Goal: Task Accomplishment & Management: Use online tool/utility

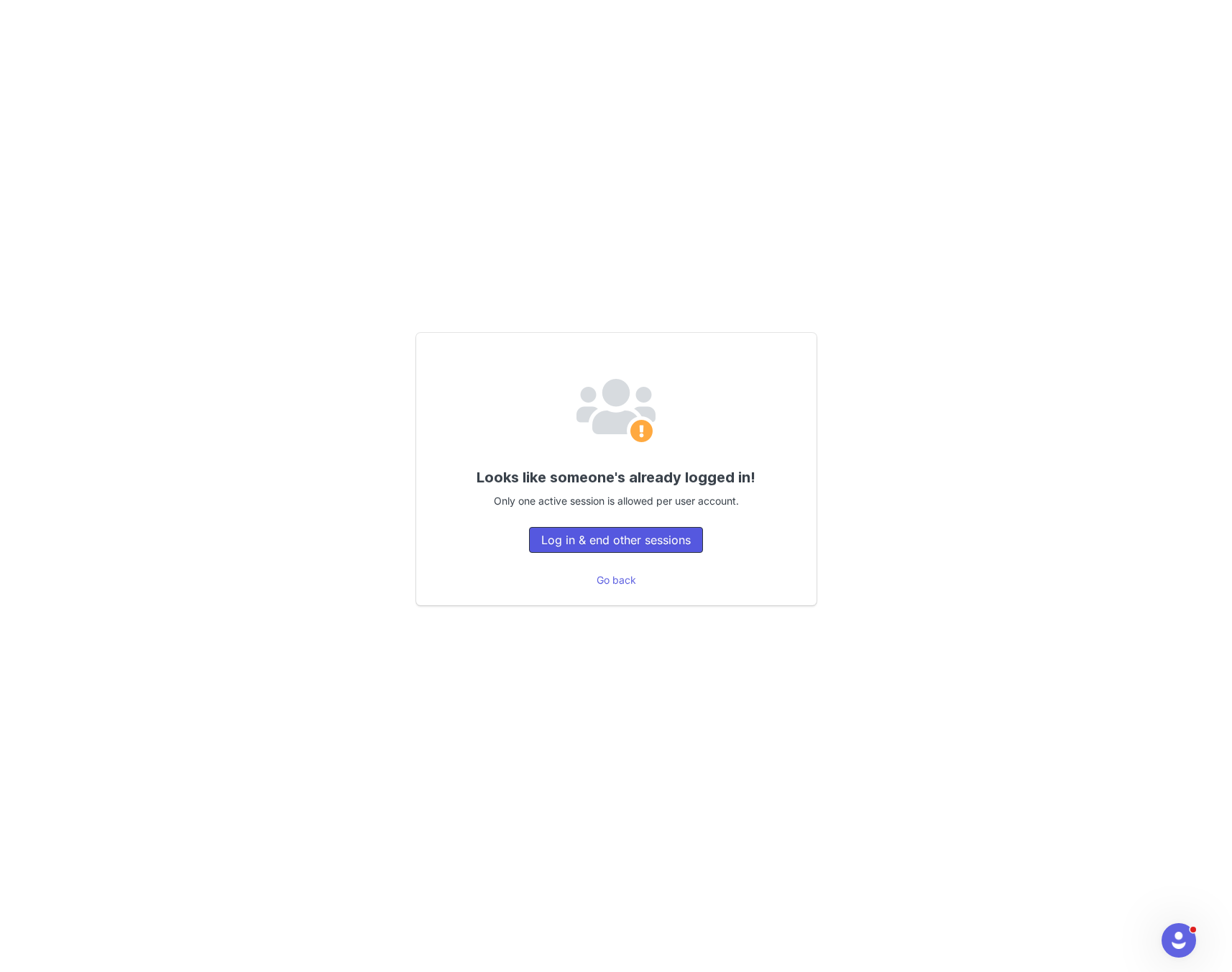
click at [626, 539] on button "Log in & end other sessions" at bounding box center [616, 539] width 174 height 26
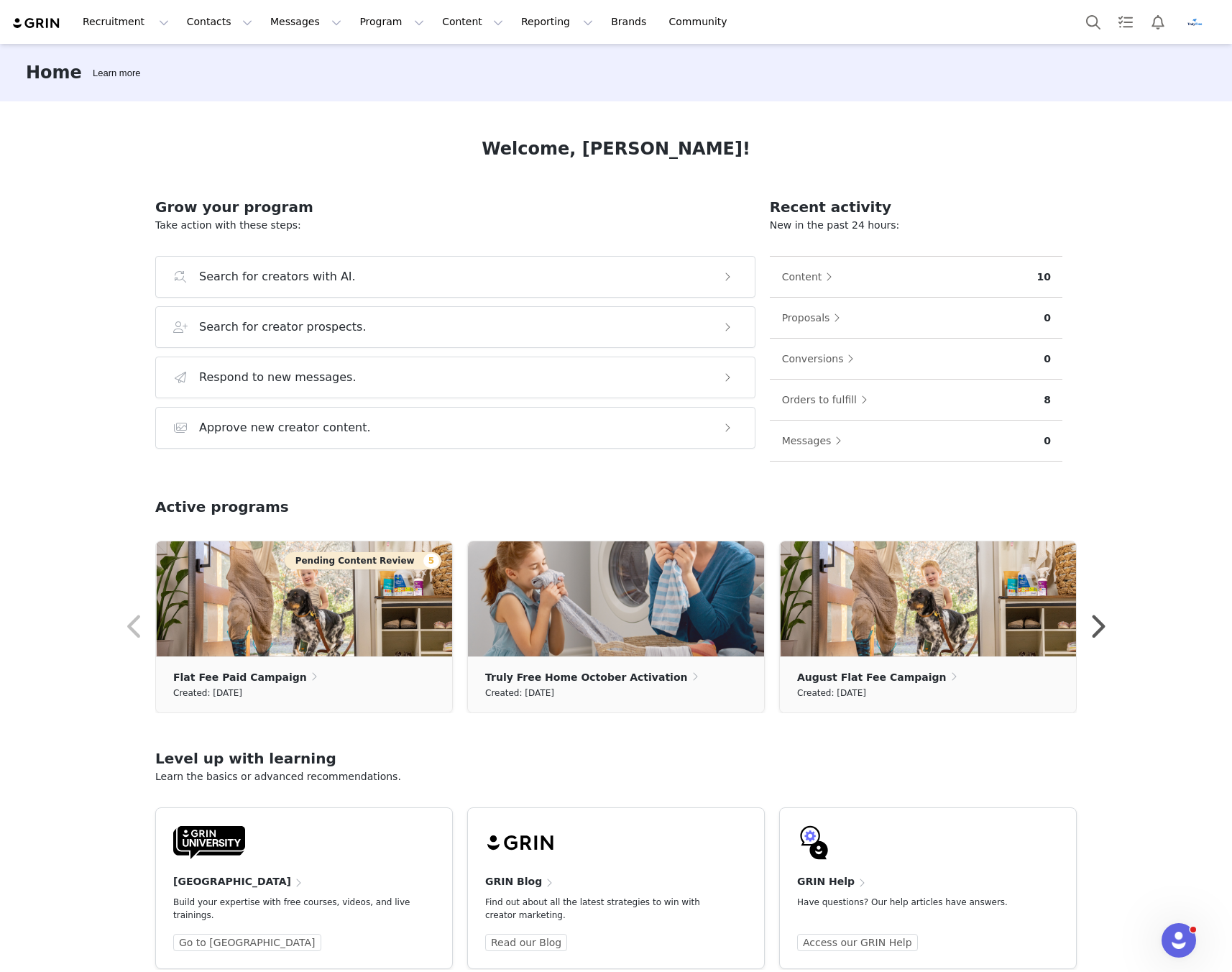
click at [1205, 22] on button "Profile" at bounding box center [1197, 22] width 46 height 23
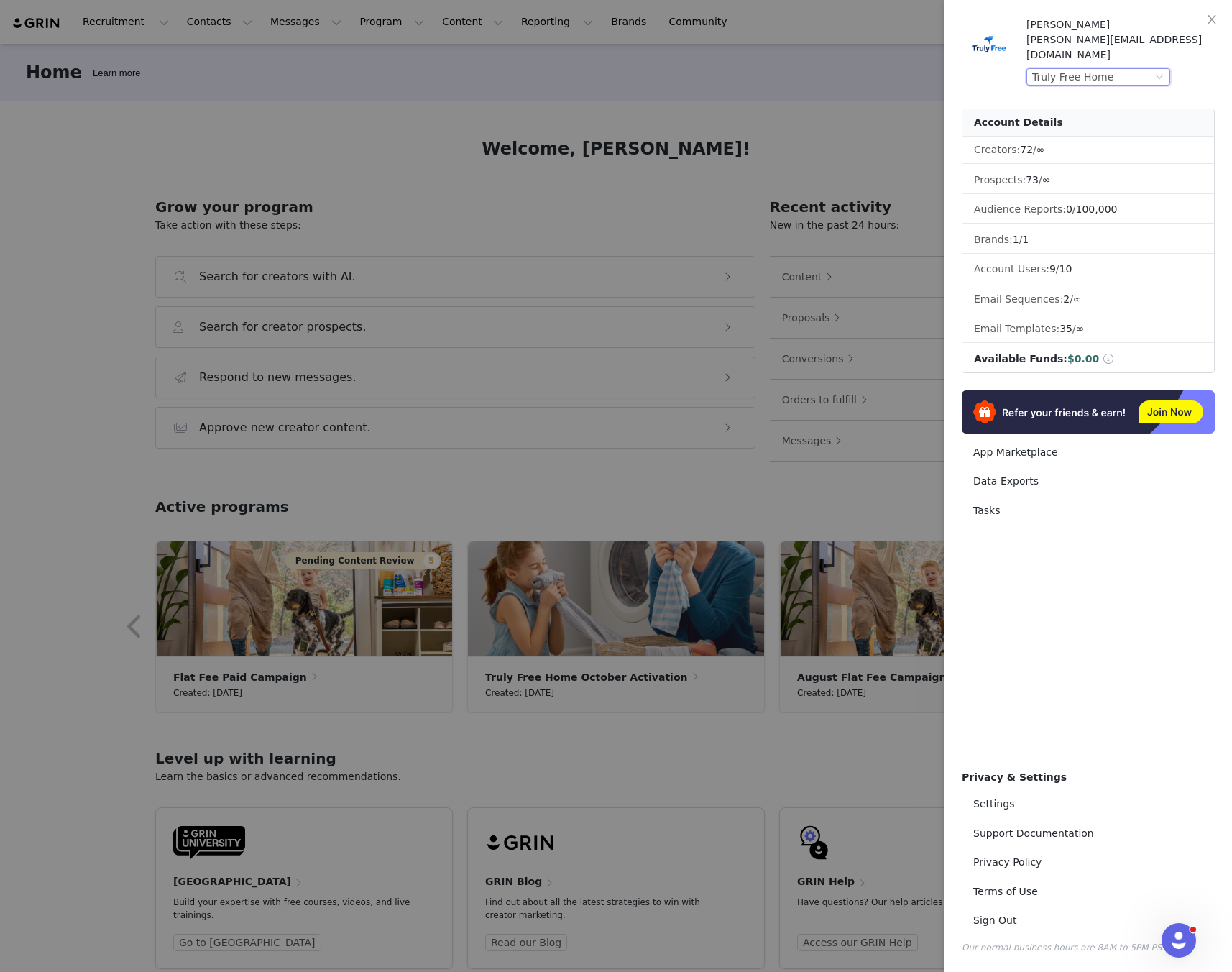
click at [1161, 72] on icon "icon: down" at bounding box center [1159, 76] width 9 height 9
click at [1095, 112] on li "TrulyFree.com" at bounding box center [1126, 111] width 201 height 23
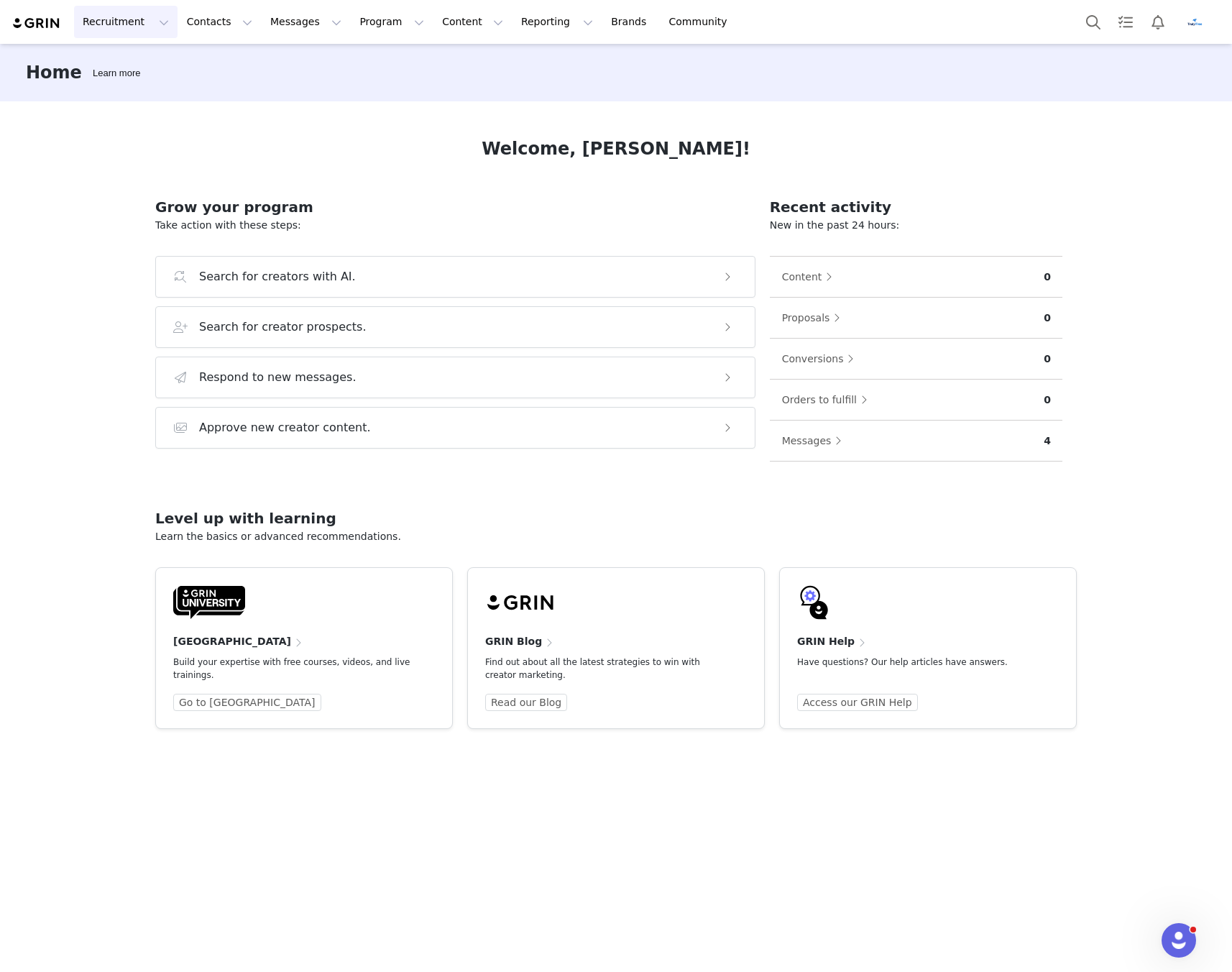
click at [127, 23] on button "Recruitment Recruitment" at bounding box center [126, 22] width 104 height 32
click at [126, 71] on p "Creator Search" at bounding box center [123, 64] width 75 height 15
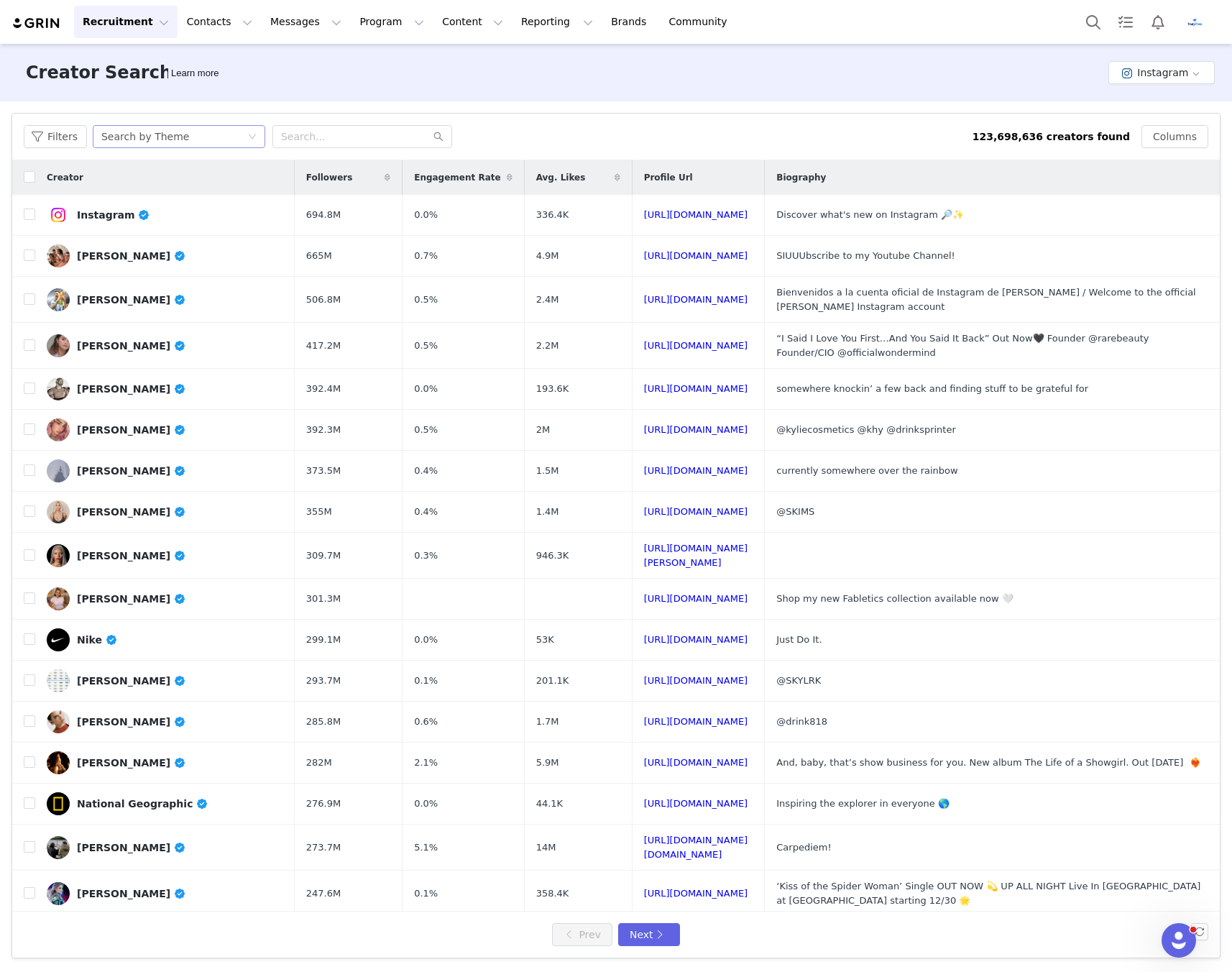
click at [187, 136] on div "Search by Theme" at bounding box center [173, 136] width 146 height 22
click at [180, 186] on li "Search by Creator" at bounding box center [180, 189] width 180 height 23
click at [160, 136] on div "Search by Creator" at bounding box center [146, 136] width 91 height 22
click at [330, 138] on input "text" at bounding box center [362, 136] width 180 height 23
paste input "queenhanis84"
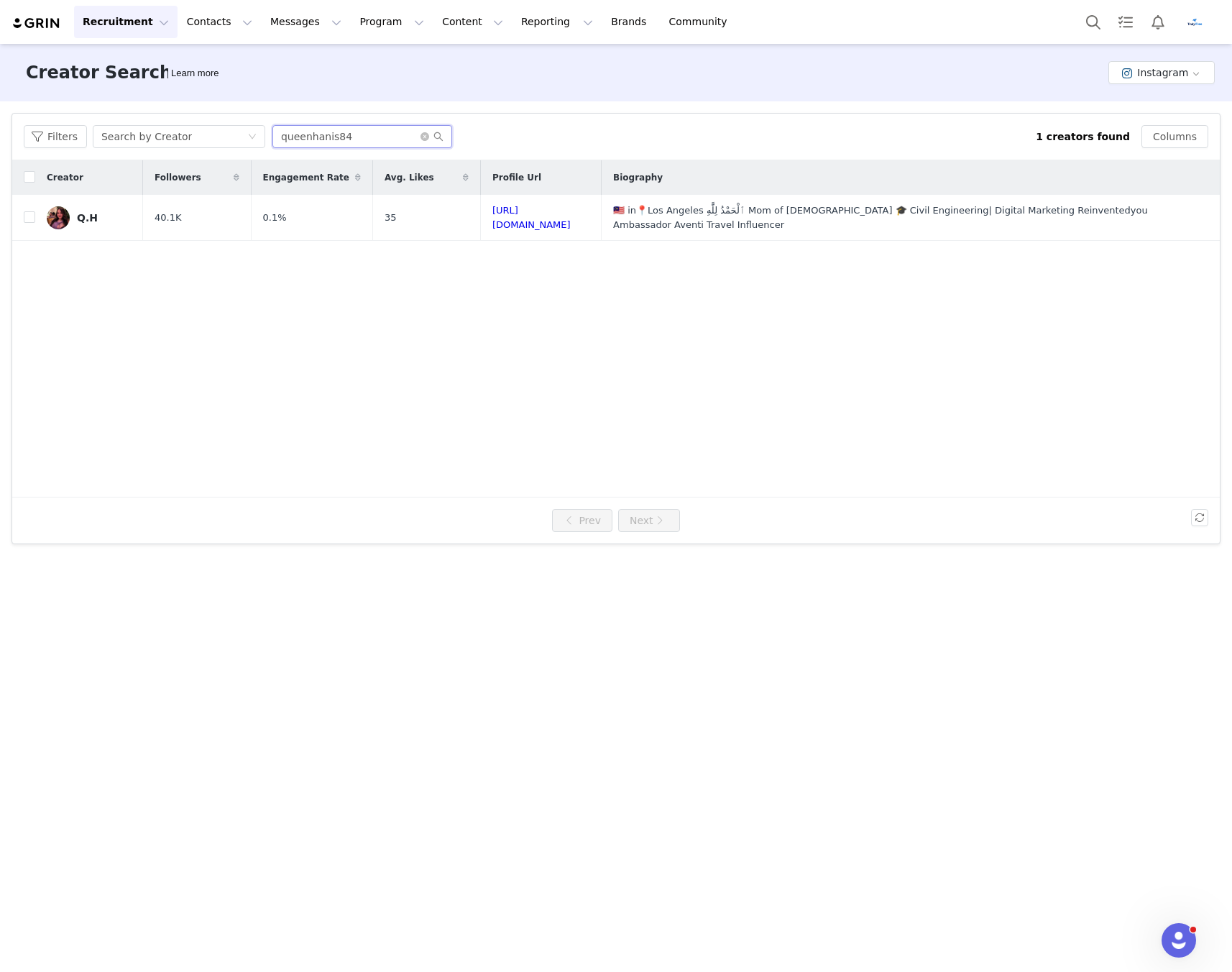
click at [309, 136] on input "queenhanis84" at bounding box center [362, 136] width 180 height 23
paste input "[PERSON_NAME]"
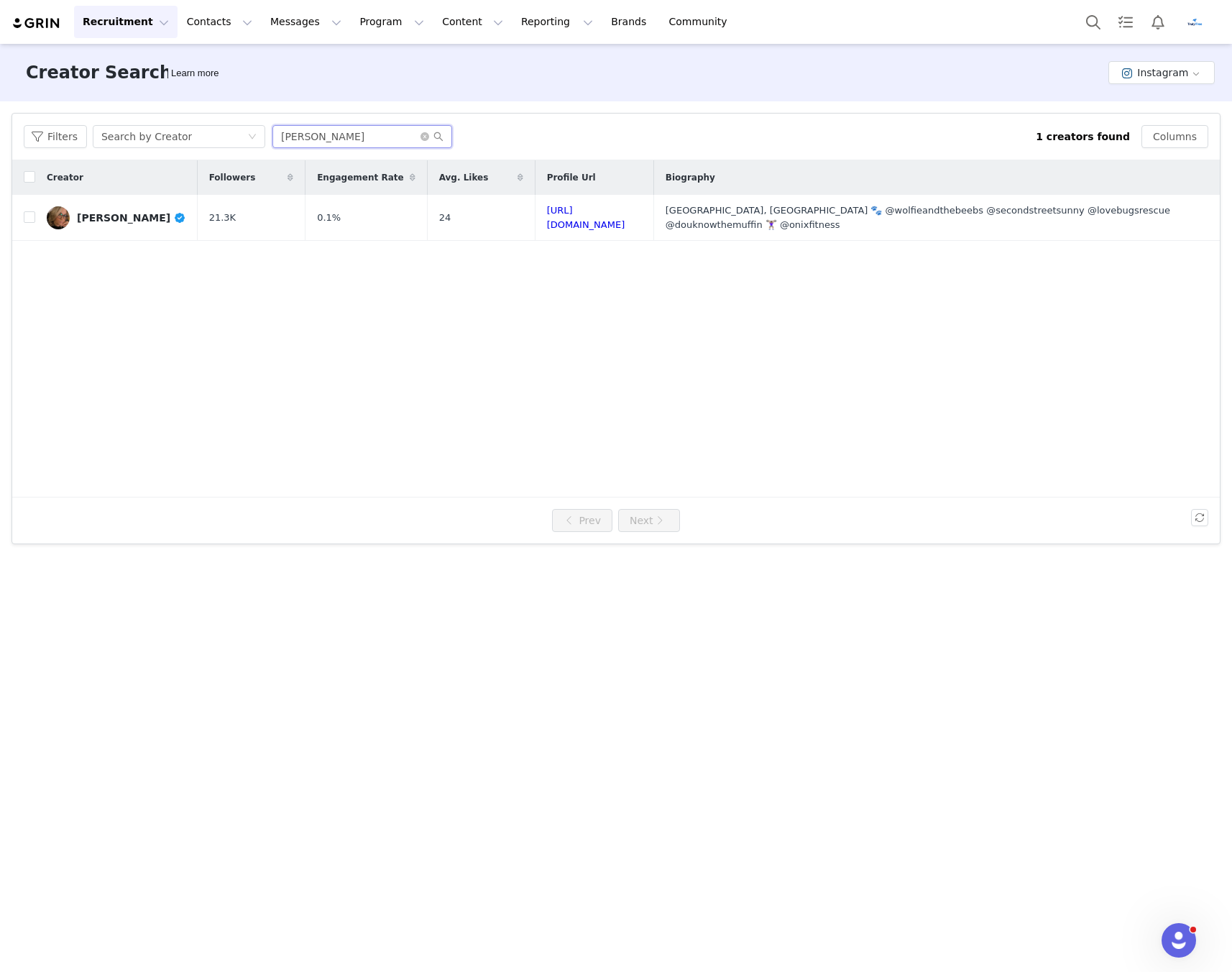
click at [363, 140] on input "[PERSON_NAME]" at bounding box center [362, 136] width 180 height 23
paste input "thehackbarthha"
type input "thehackbarthhaus"
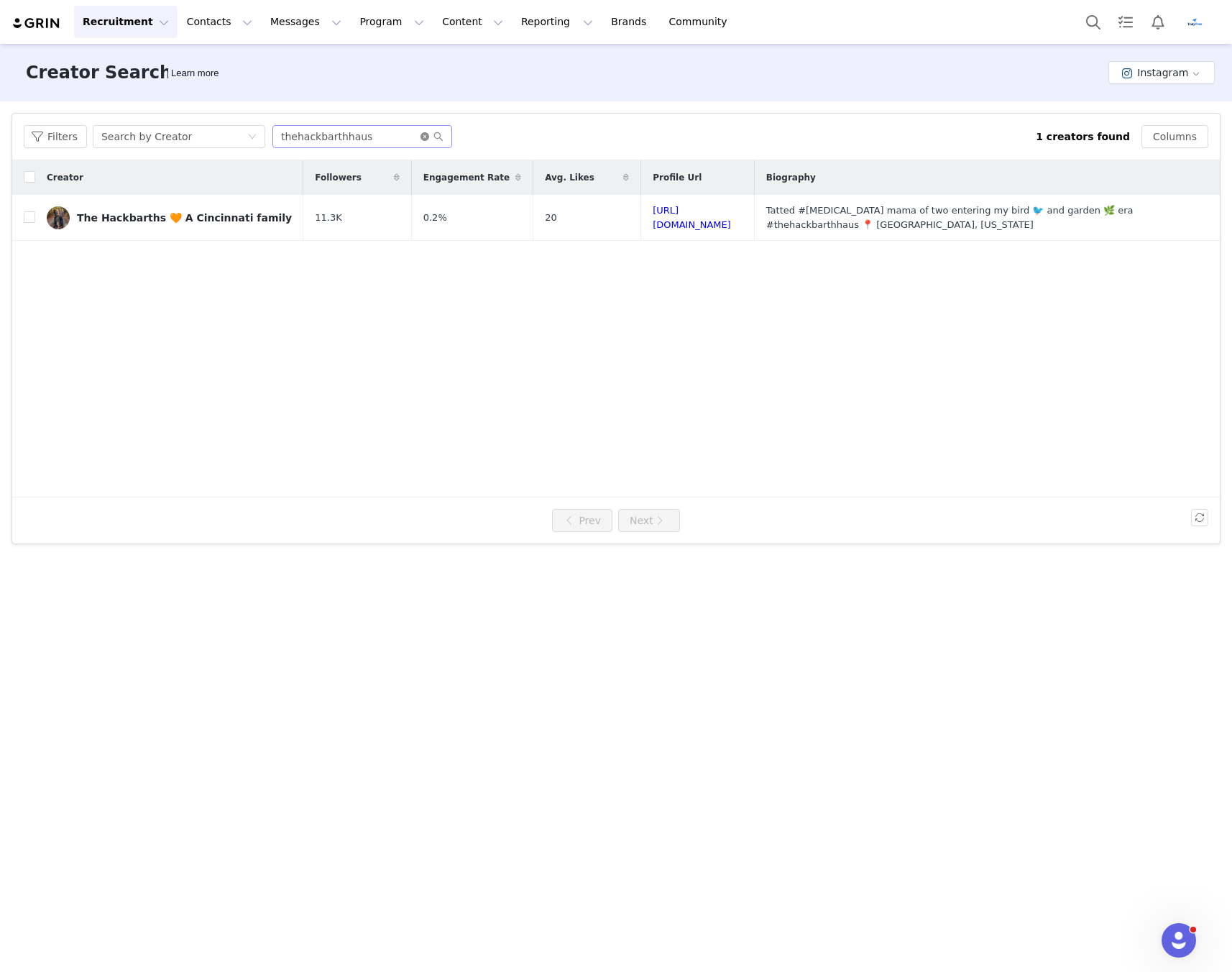
click at [424, 133] on icon "icon: close-circle" at bounding box center [424, 136] width 9 height 9
click at [360, 138] on input "text" at bounding box center [362, 136] width 180 height 23
paste input "Markette_official"
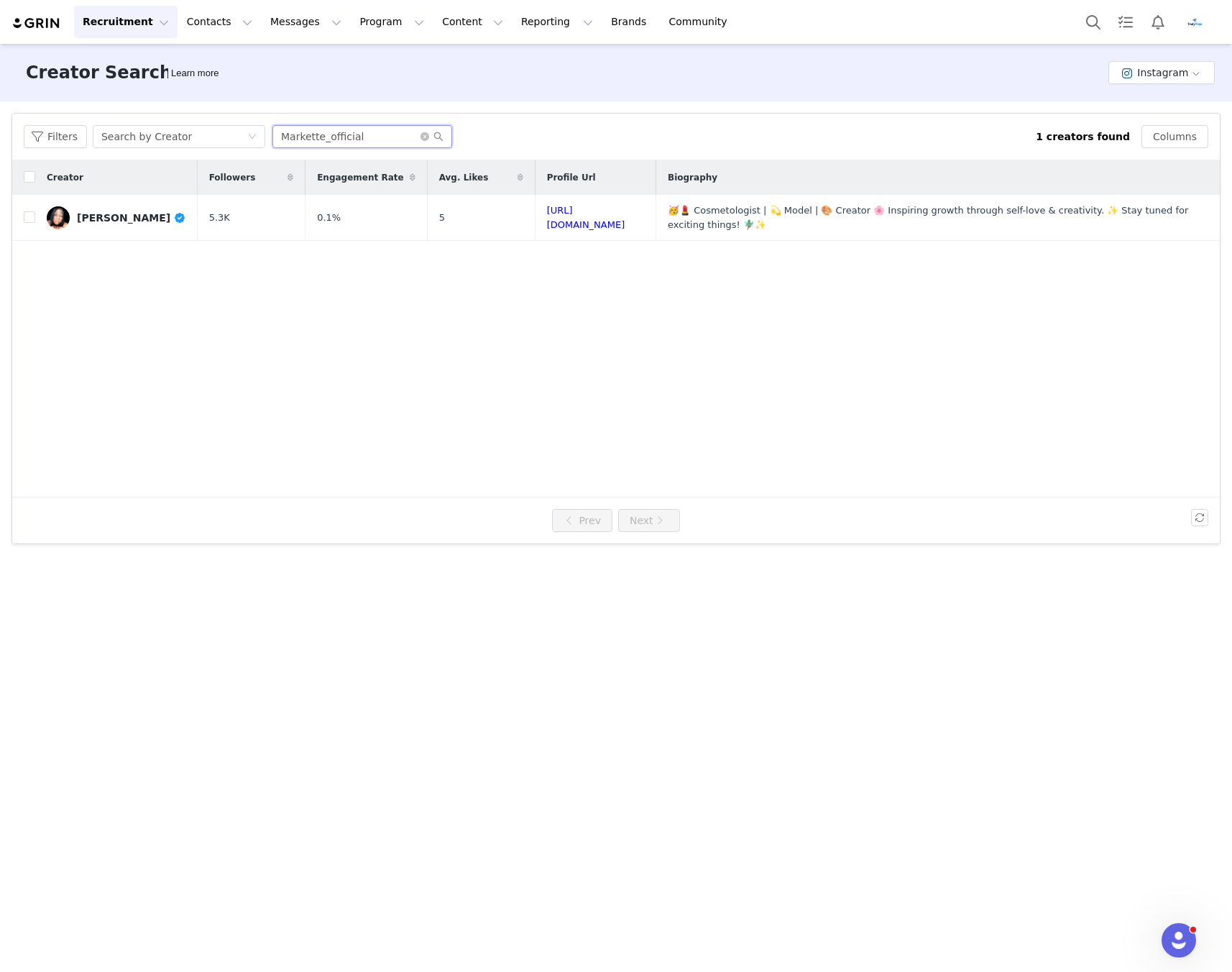
click at [370, 133] on input "Markette_official" at bounding box center [362, 136] width 180 height 23
paste input "drewskywalker"
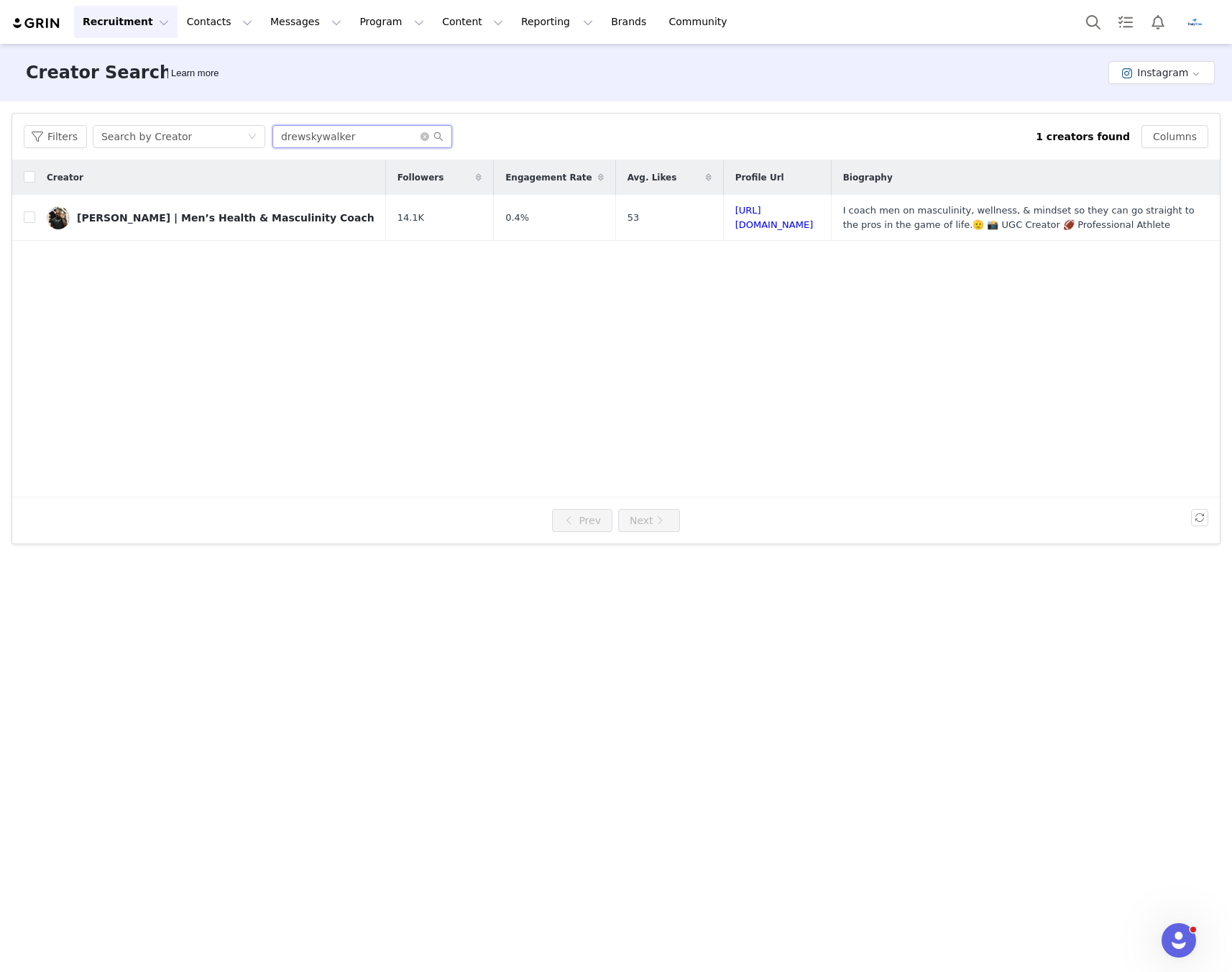
click at [350, 136] on input "drewskywalker" at bounding box center [362, 136] width 180 height 23
paste input "Cinsity24_"
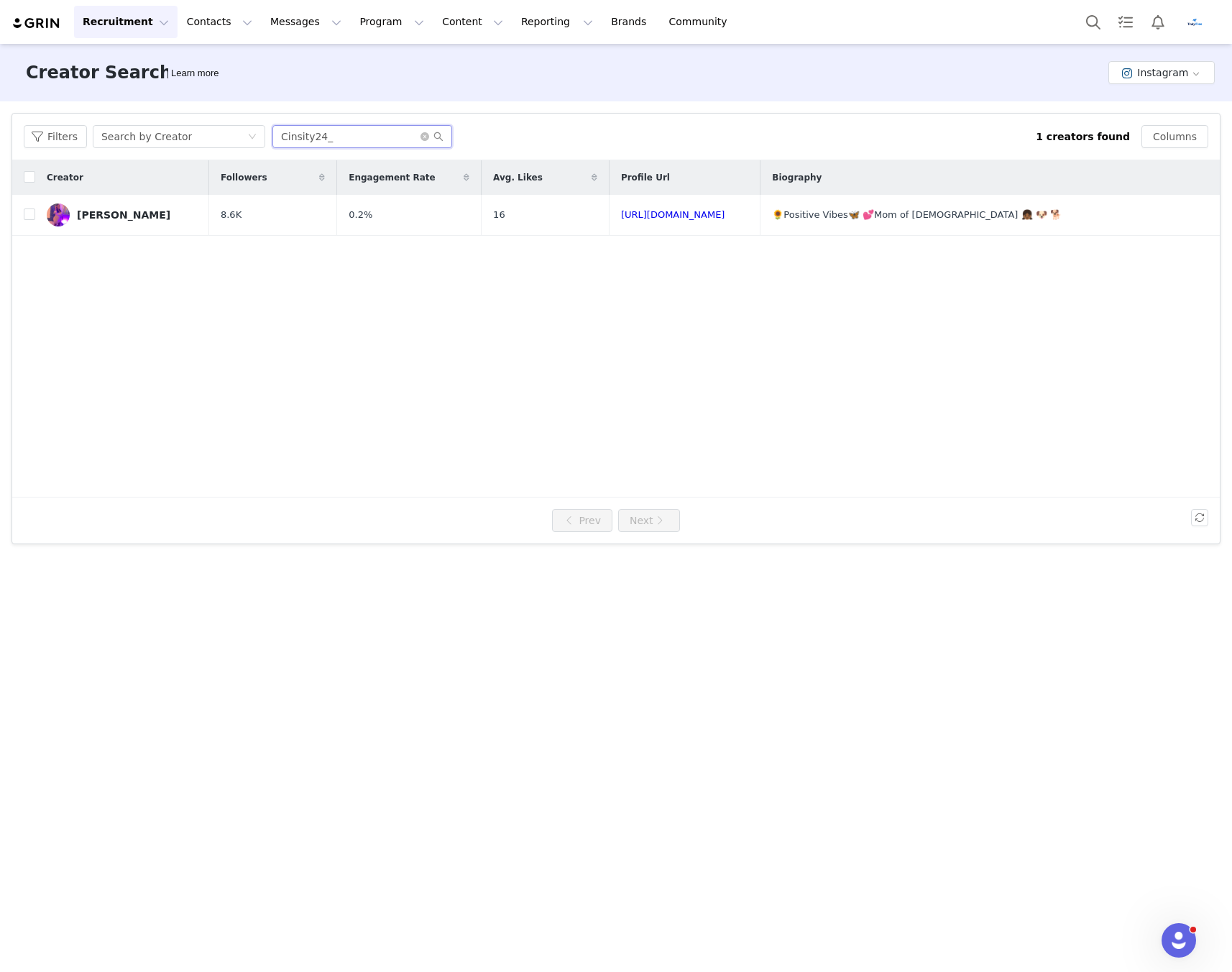
click at [329, 135] on input "Cinsity24_" at bounding box center [362, 136] width 180 height 23
paste input "sidequestcoop"
type input "sidequestcoop"
